Goal: Communication & Community: Ask a question

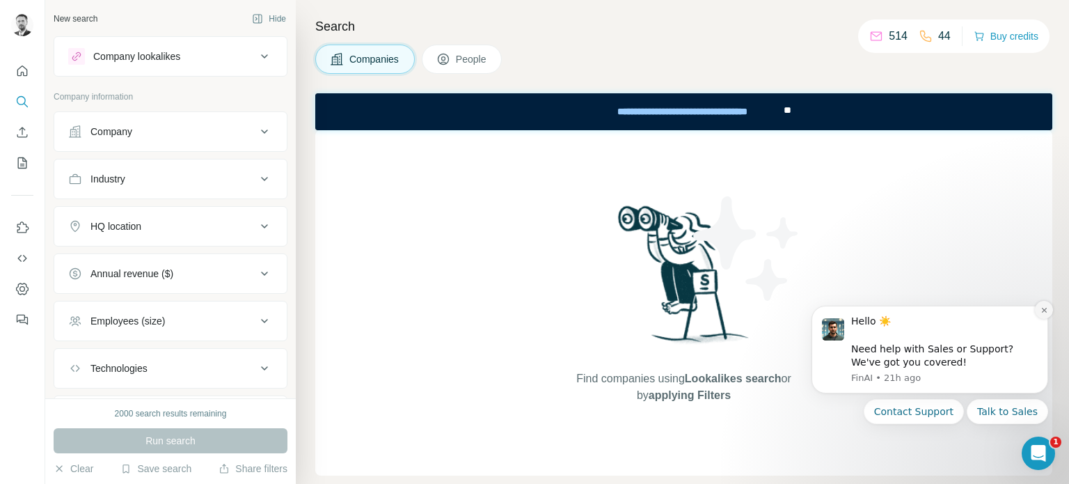
click at [1038, 312] on button "Dismiss notification" at bounding box center [1043, 310] width 18 height 18
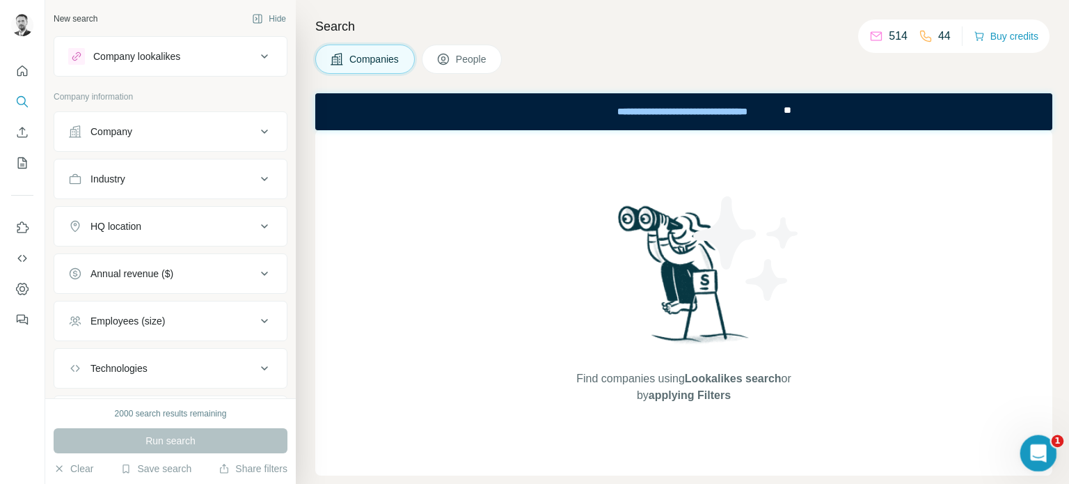
click at [1019, 447] on body "New search Hide Company lookalikes Company information Company Industry HQ loca…" at bounding box center [534, 242] width 1069 height 484
click at [1037, 445] on icon "Open Intercom Messenger" at bounding box center [1036, 451] width 23 height 23
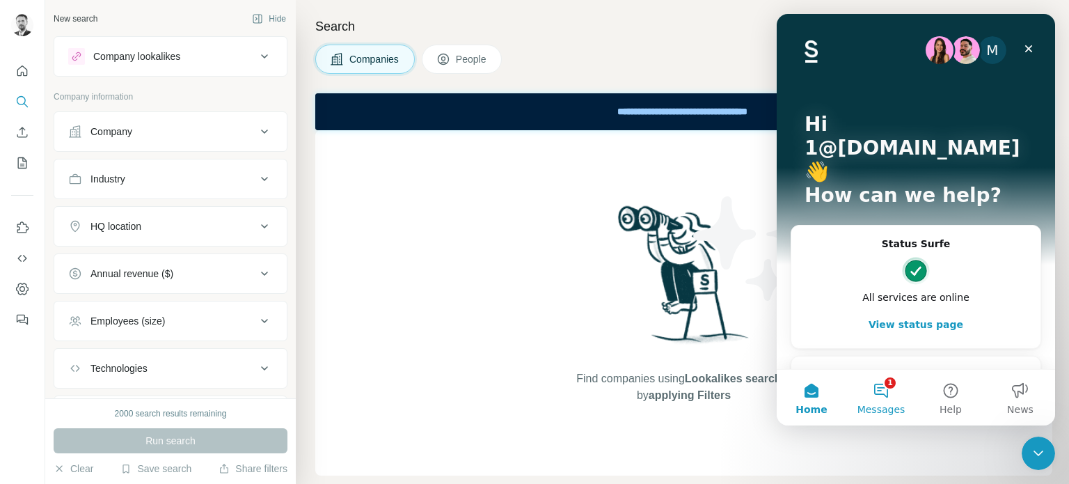
click at [888, 393] on button "1 Messages" at bounding box center [881, 397] width 70 height 56
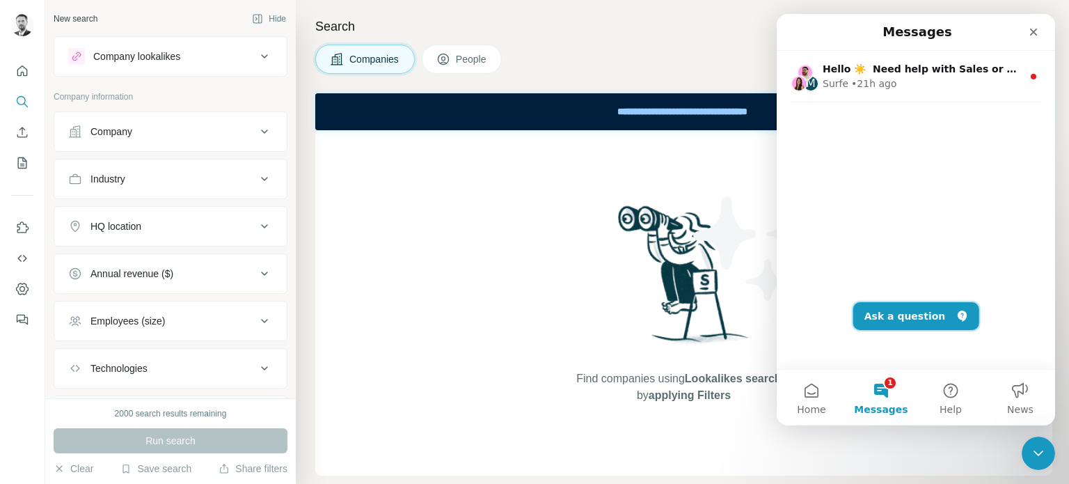
click at [896, 316] on button "Ask a question" at bounding box center [916, 316] width 126 height 28
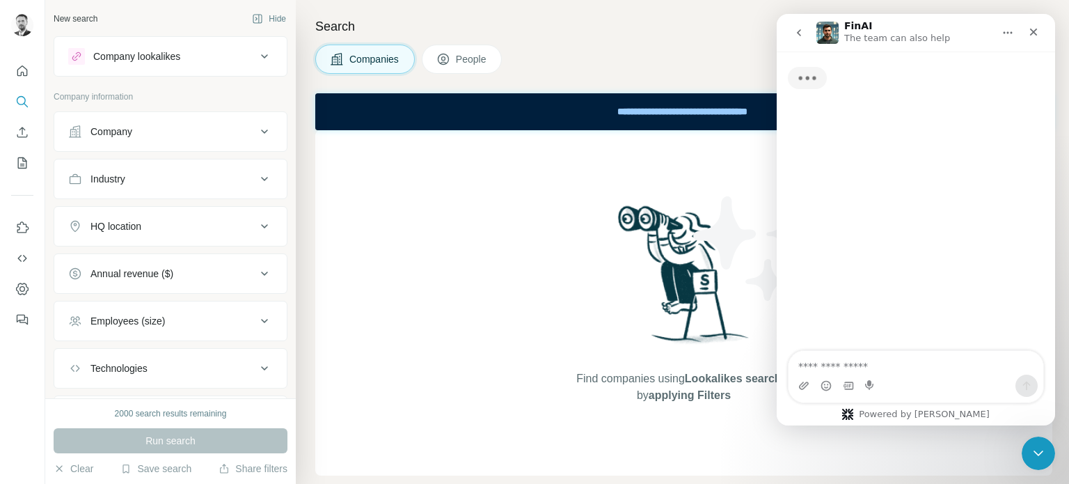
click at [867, 364] on textarea "Ask a question…" at bounding box center [915, 363] width 255 height 24
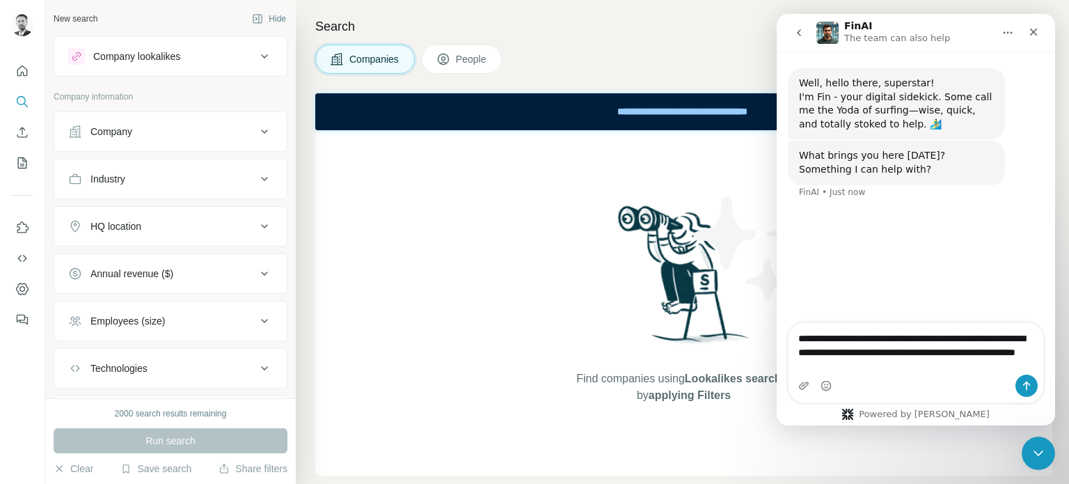
type textarea "**********"
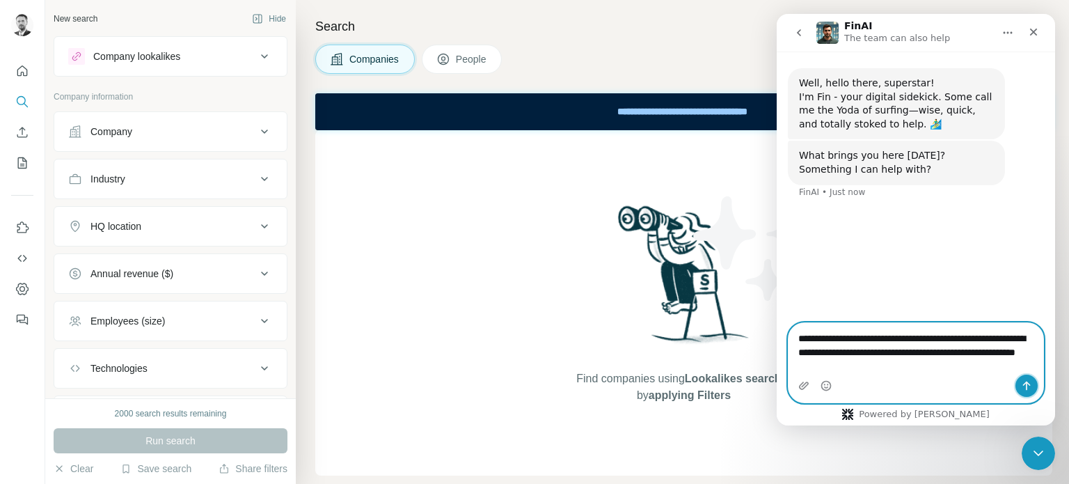
click at [1022, 382] on icon "Send a message…" at bounding box center [1026, 385] width 11 height 11
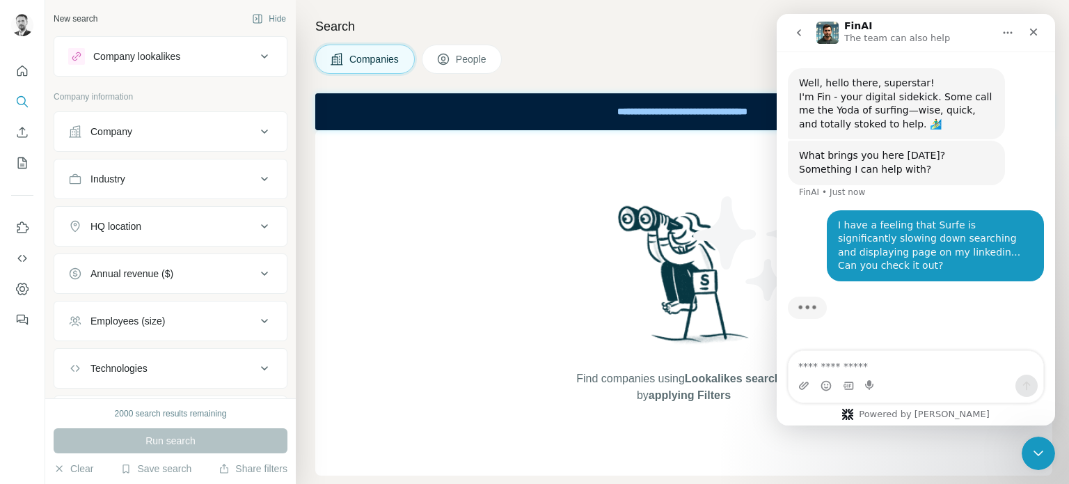
click at [445, 245] on div "Find companies using Lookalikes search or by applying Filters" at bounding box center [683, 302] width 737 height 345
click at [669, 51] on div "Companies People" at bounding box center [683, 59] width 737 height 29
click at [1034, 32] on icon "Close" at bounding box center [1034, 33] width 8 height 8
